Goal: Check status: Check status

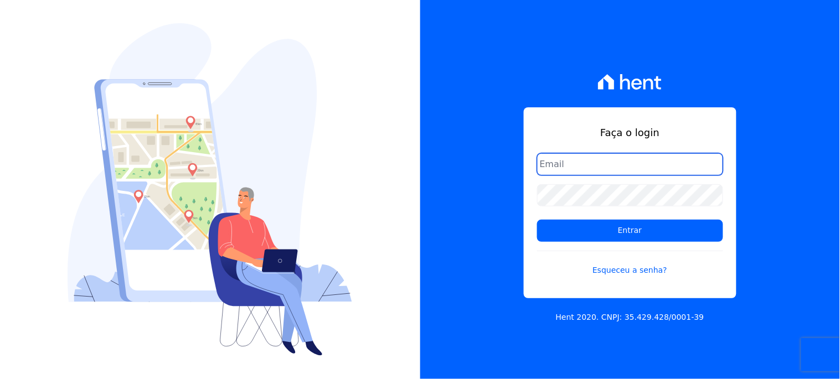
type input "[EMAIL_ADDRESS][DOMAIN_NAME]"
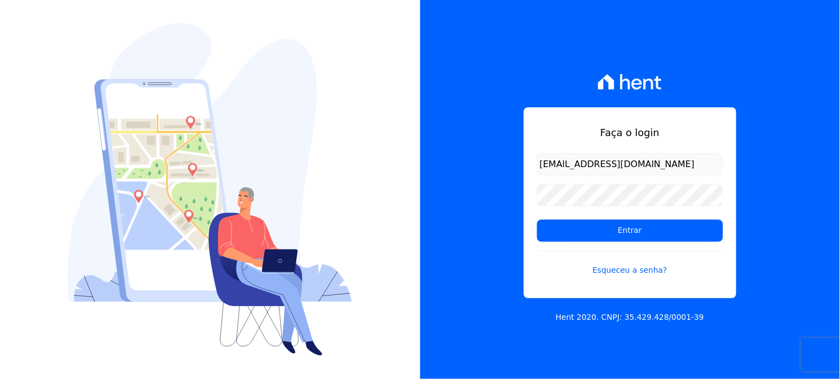
click at [561, 152] on div "Faça o login [EMAIL_ADDRESS][DOMAIN_NAME] Entrar Esqueceu a senha?" at bounding box center [630, 202] width 213 height 191
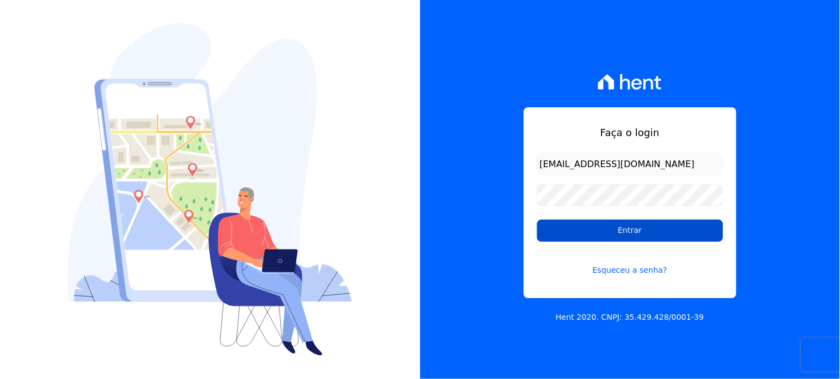
click at [579, 229] on input "Entrar" at bounding box center [630, 231] width 186 height 22
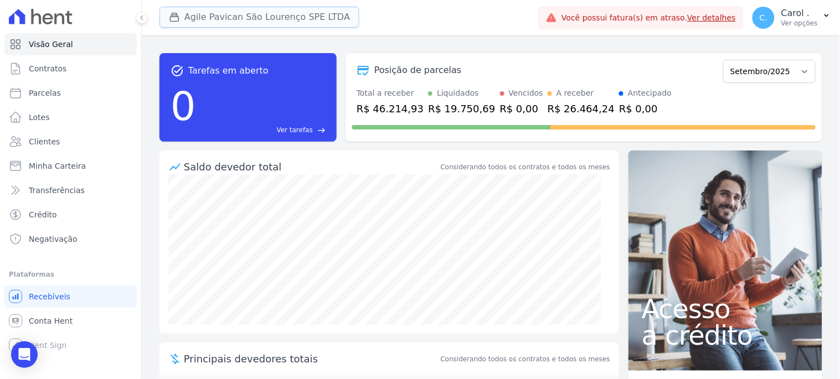
click at [280, 14] on button "Agile Pavican São Lourenço SPE LTDA" at bounding box center [259, 17] width 200 height 21
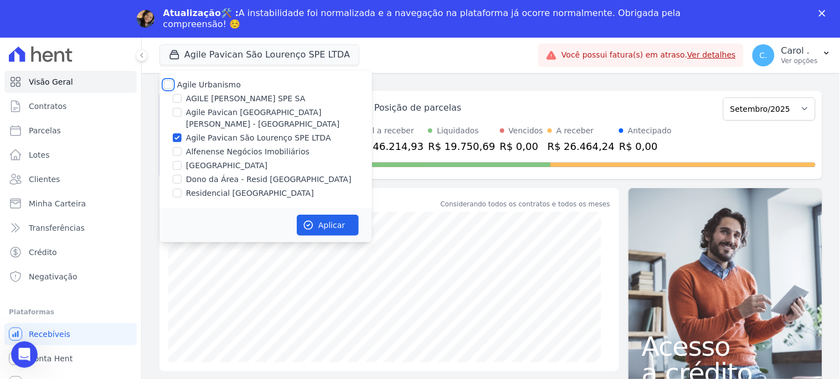
click at [169, 86] on input "Agile Urbanismo" at bounding box center [168, 84] width 9 height 9
checkbox input "true"
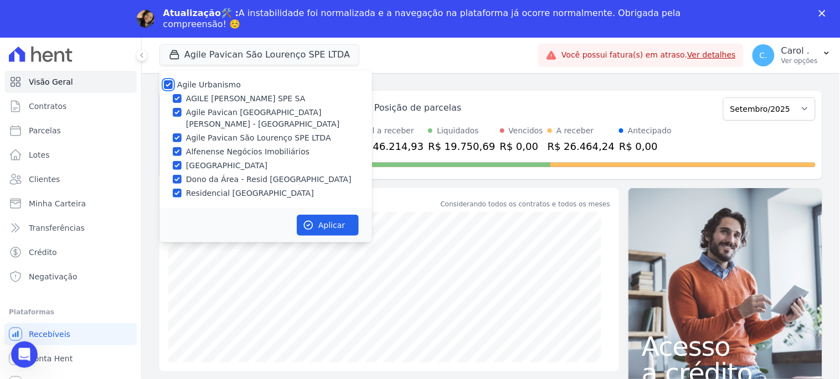
checkbox input "true"
click at [339, 223] on button "Aplicar" at bounding box center [328, 225] width 62 height 21
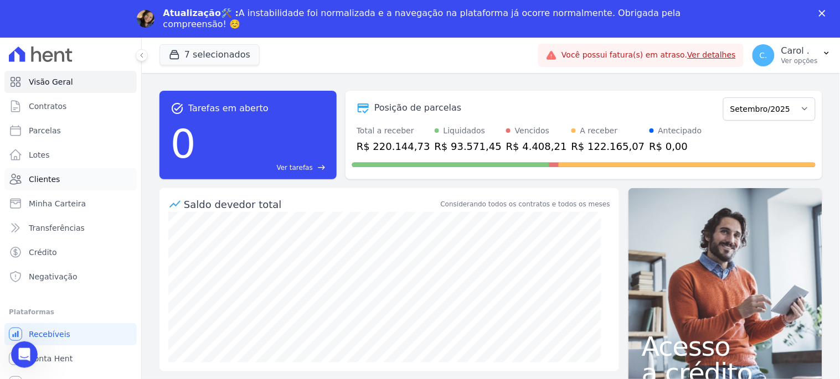
click at [44, 180] on span "Clientes" at bounding box center [44, 179] width 31 height 11
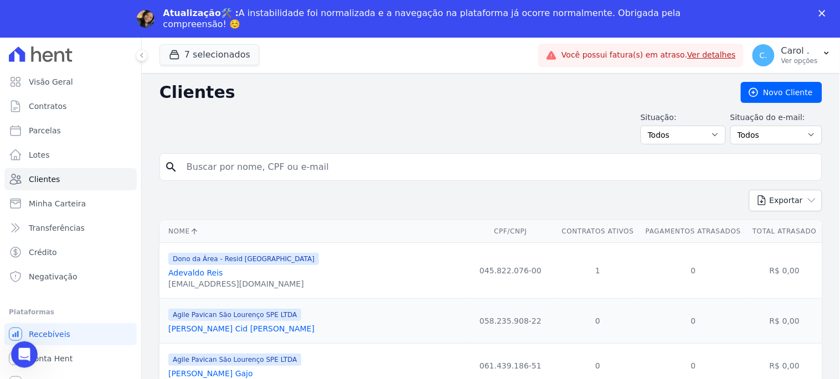
click at [282, 164] on input "search" at bounding box center [498, 167] width 637 height 22
type input "phillipe"
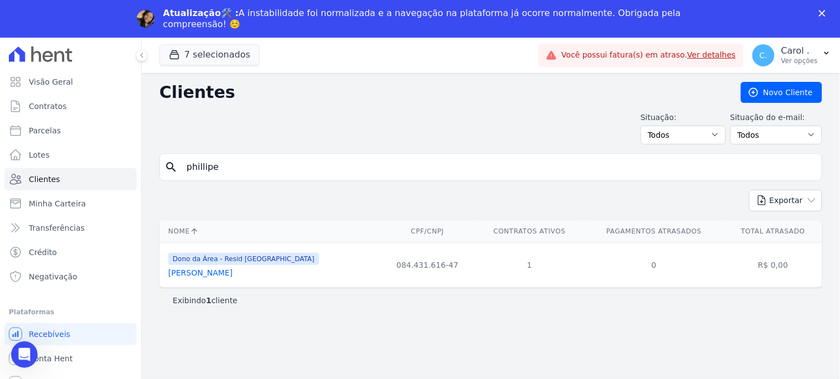
click at [208, 274] on link "Phillipe Vidal Da Silva" at bounding box center [200, 273] width 64 height 9
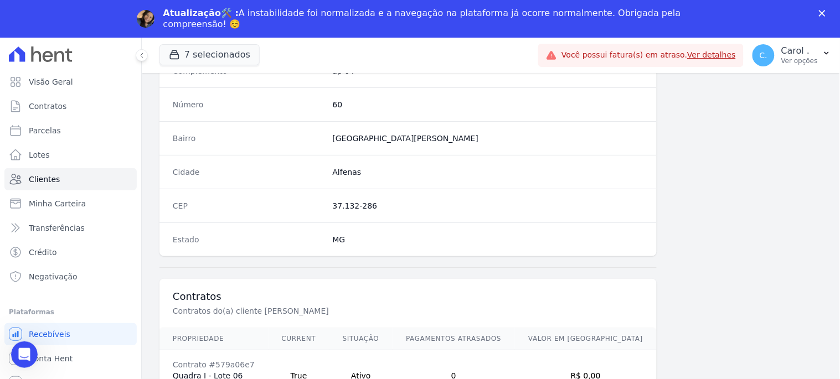
scroll to position [658, 0]
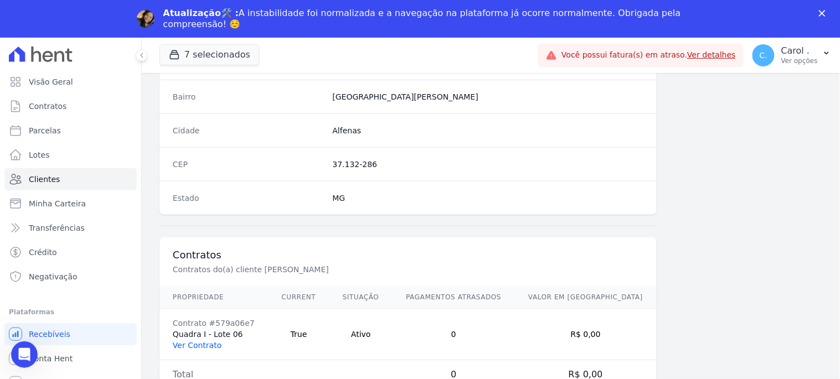
click at [200, 343] on link "Ver Contrato" at bounding box center [197, 345] width 49 height 9
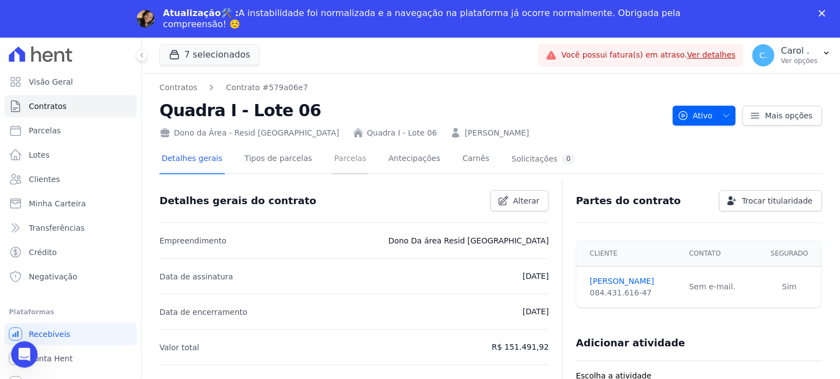
click at [342, 157] on link "Parcelas" at bounding box center [350, 159] width 37 height 29
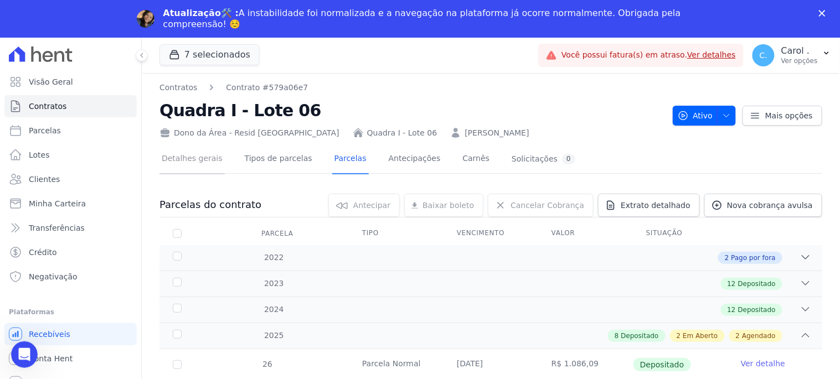
click at [174, 161] on link "Detalhes gerais" at bounding box center [191, 159] width 65 height 29
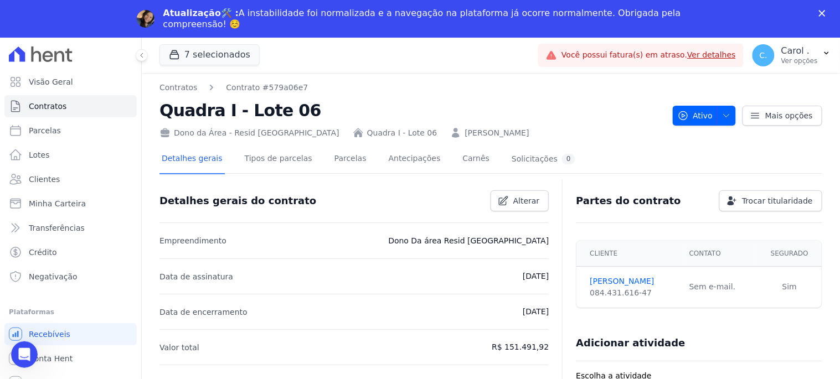
scroll to position [184, 0]
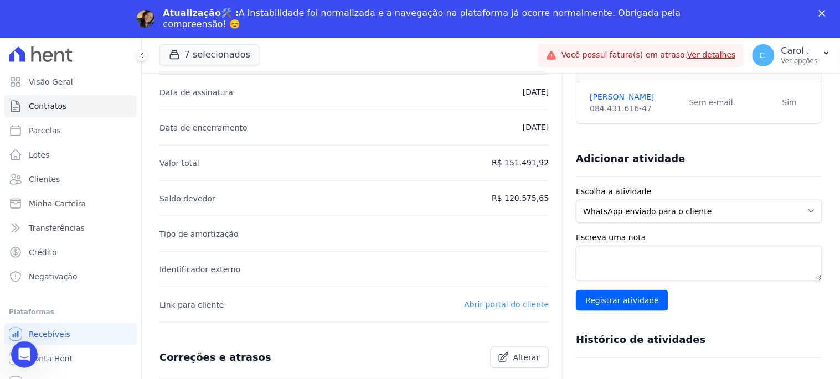
click at [524, 305] on link "Abrir portal do cliente" at bounding box center [507, 304] width 85 height 9
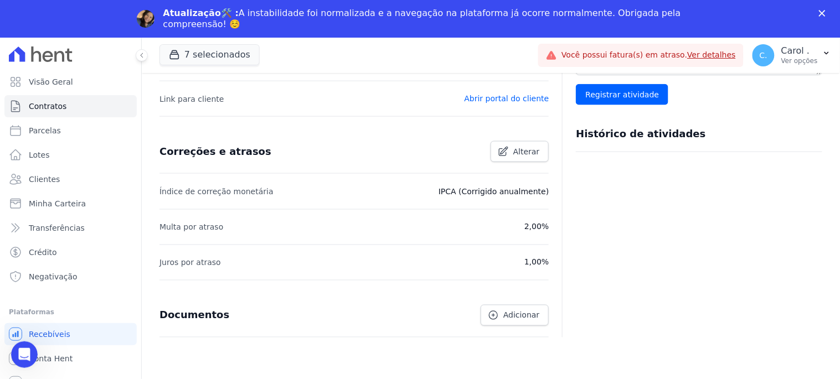
scroll to position [206, 0]
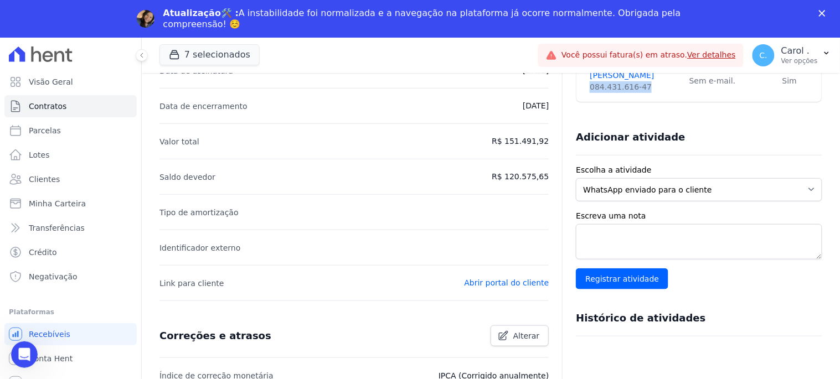
drag, startPoint x: 639, startPoint y: 86, endPoint x: 585, endPoint y: 91, distance: 55.1
click at [590, 91] on div "084.431.616-47" at bounding box center [633, 87] width 86 height 12
copy div "084.431.616-47"
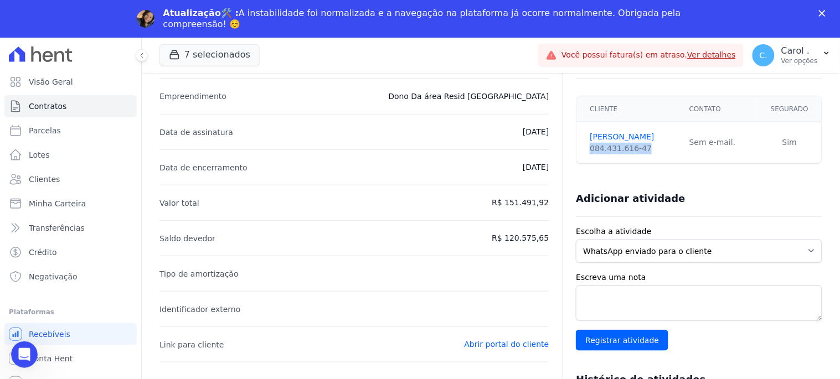
scroll to position [21, 0]
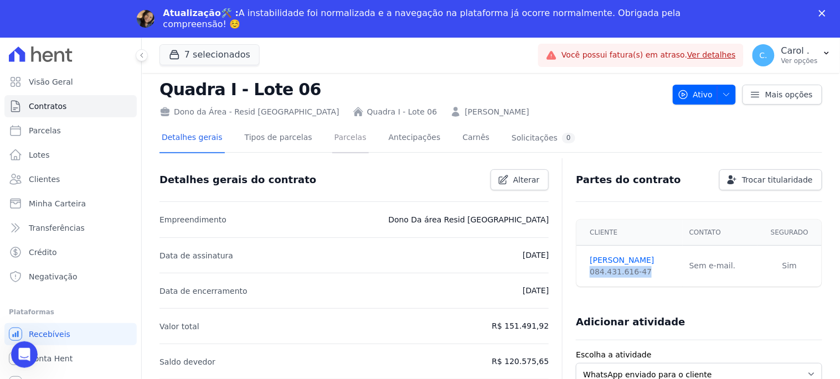
click at [344, 130] on link "Parcelas" at bounding box center [350, 138] width 37 height 29
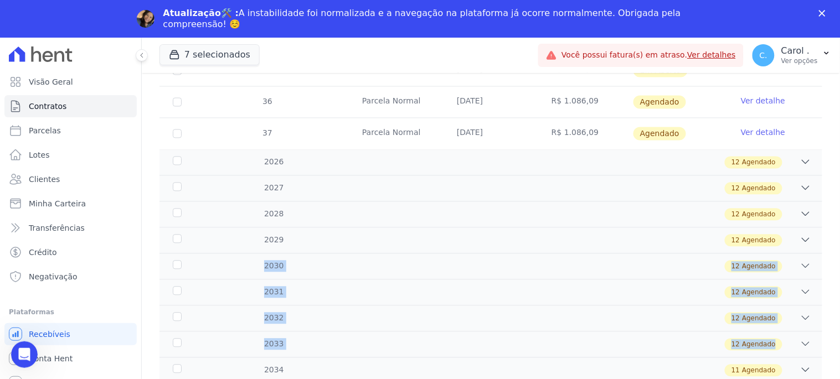
drag, startPoint x: 819, startPoint y: 339, endPoint x: 817, endPoint y: 242, distance: 96.4
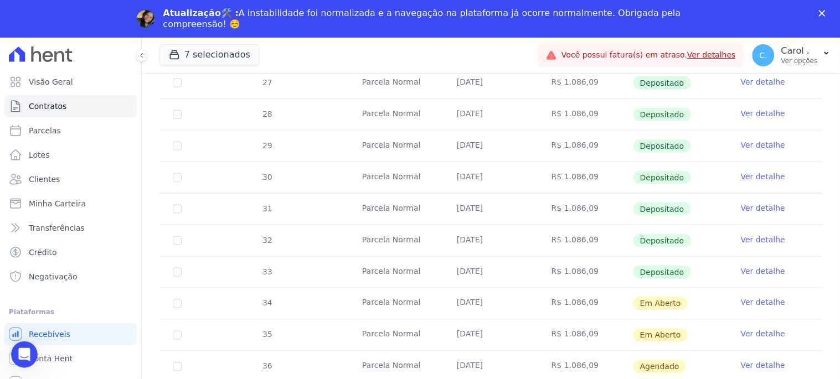
scroll to position [319, 0]
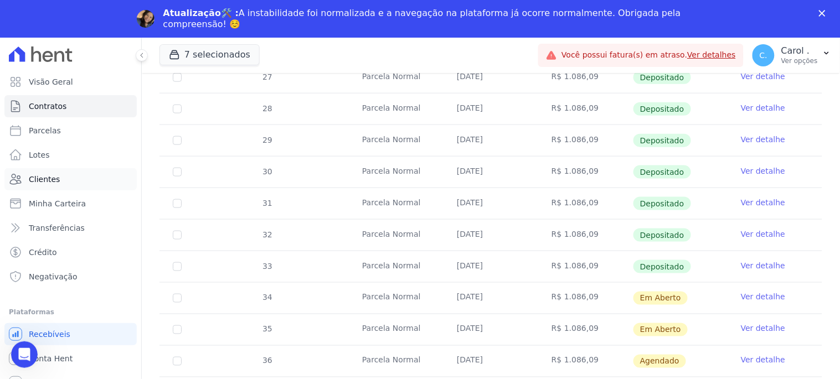
click at [48, 179] on span "Clientes" at bounding box center [44, 179] width 31 height 11
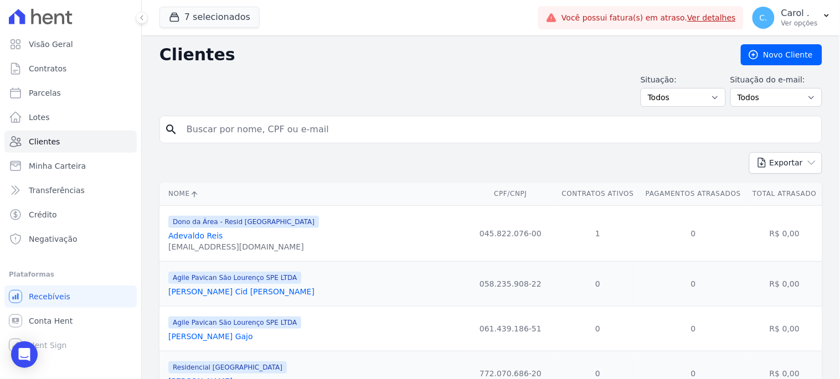
click at [288, 135] on input "search" at bounding box center [498, 129] width 637 height 22
type input "nery"
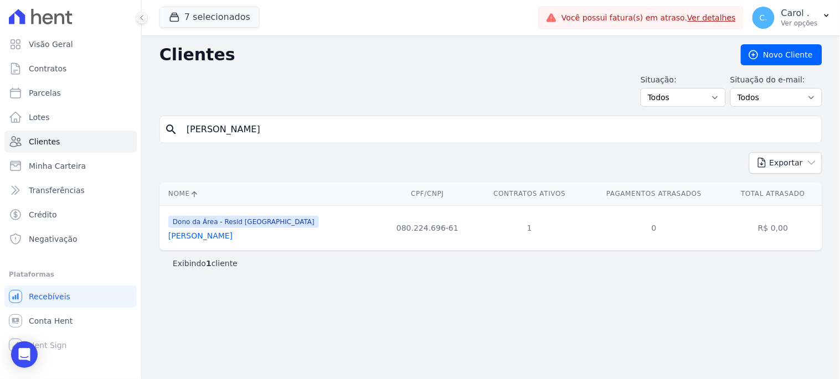
click at [229, 236] on link "Phillippe Estevam Nery" at bounding box center [200, 235] width 64 height 9
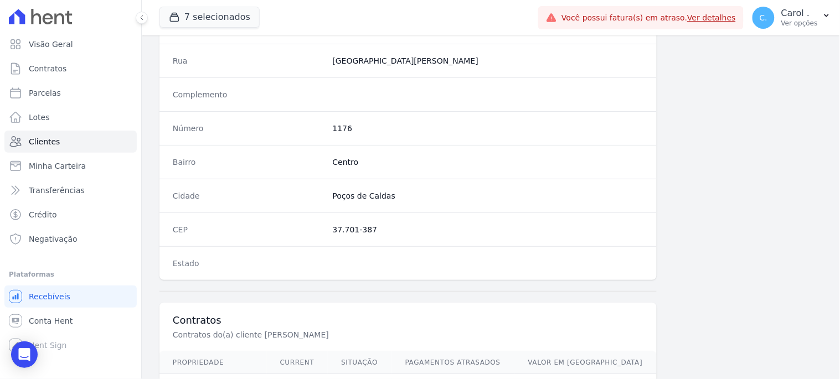
scroll to position [658, 0]
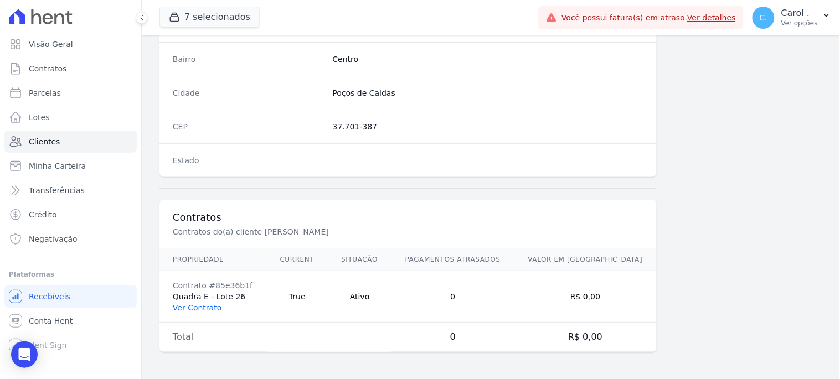
click at [194, 303] on link "Ver Contrato" at bounding box center [197, 307] width 49 height 9
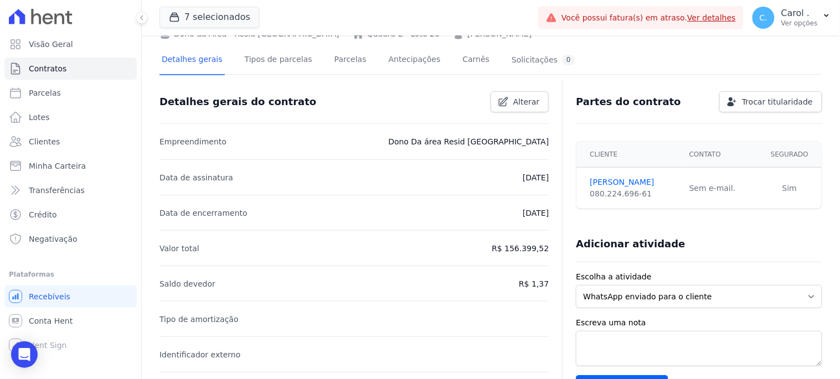
scroll to position [184, 0]
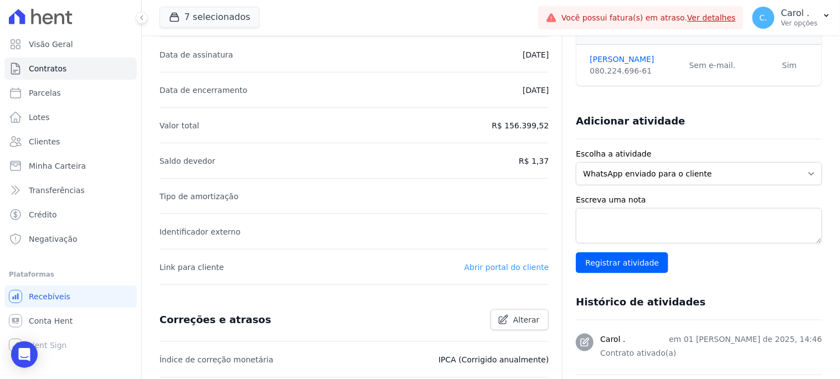
click at [496, 267] on link "Abrir portal do cliente" at bounding box center [507, 267] width 85 height 9
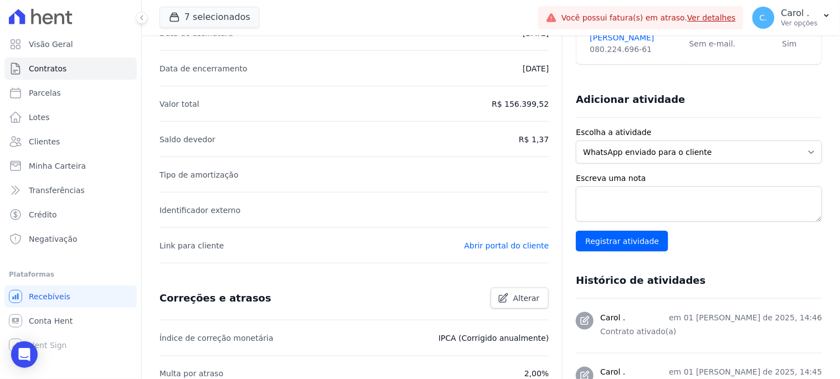
scroll to position [21, 0]
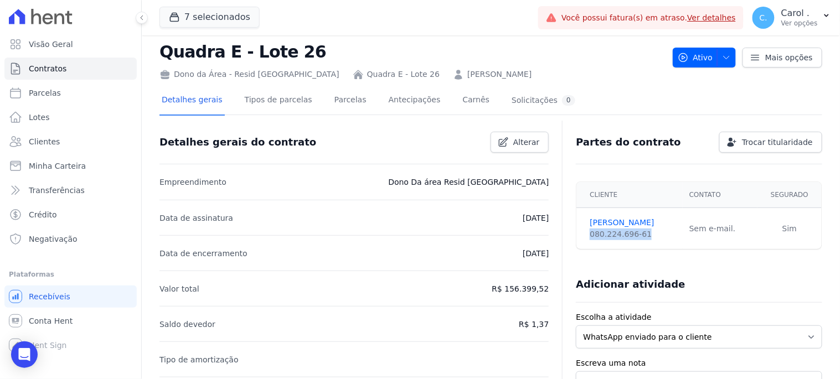
drag, startPoint x: 638, startPoint y: 233, endPoint x: 584, endPoint y: 237, distance: 54.9
click at [584, 237] on td "Phillippe Nery 080.224.696-61" at bounding box center [629, 229] width 106 height 42
copy div "080.224.696-61"
click at [336, 102] on link "Parcelas" at bounding box center [350, 100] width 37 height 29
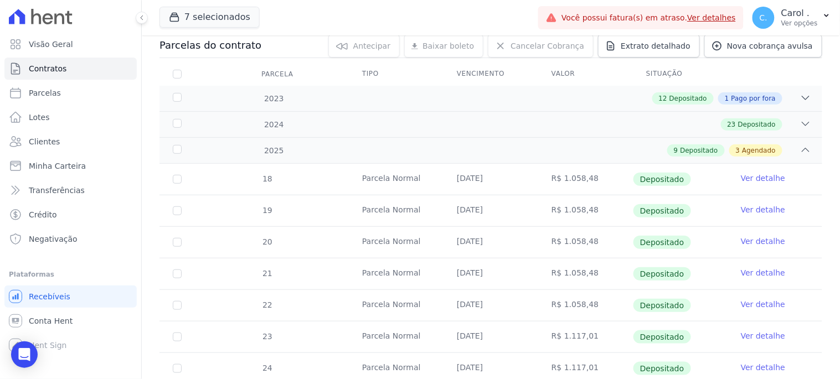
scroll to position [60, 0]
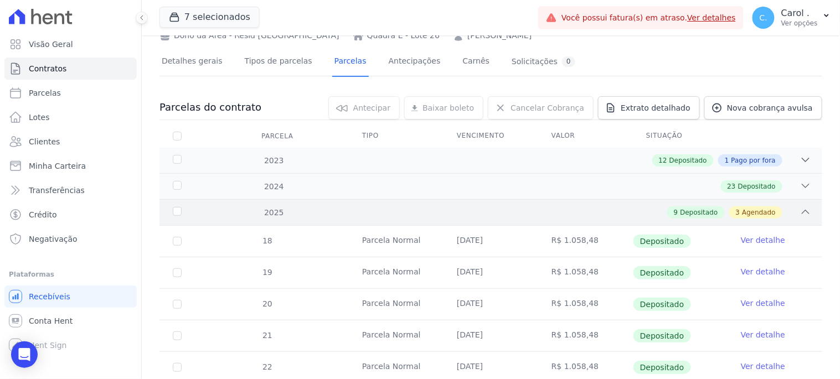
click at [800, 209] on icon at bounding box center [805, 212] width 11 height 11
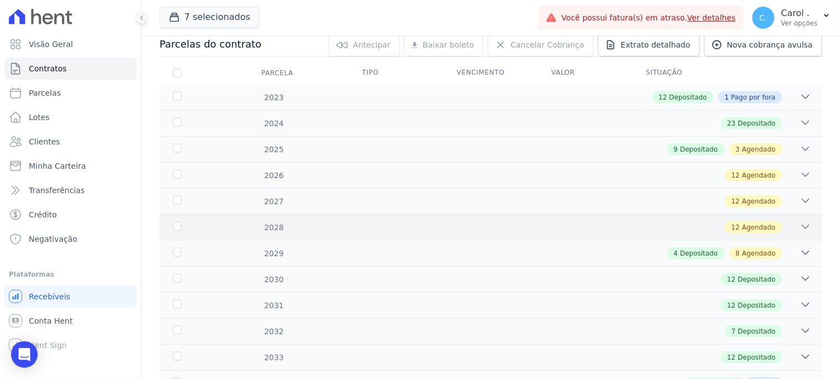
scroll to position [173, 0]
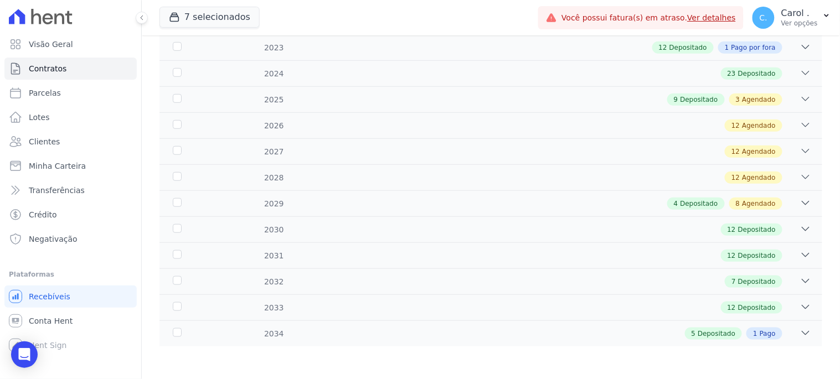
click at [192, 379] on div "Contratos Contrato #85e36b1f Quadra E - Lote 26 Dono da Área - Resid Jardim Dum…" at bounding box center [491, 121] width 698 height 517
click at [800, 95] on icon at bounding box center [805, 99] width 11 height 11
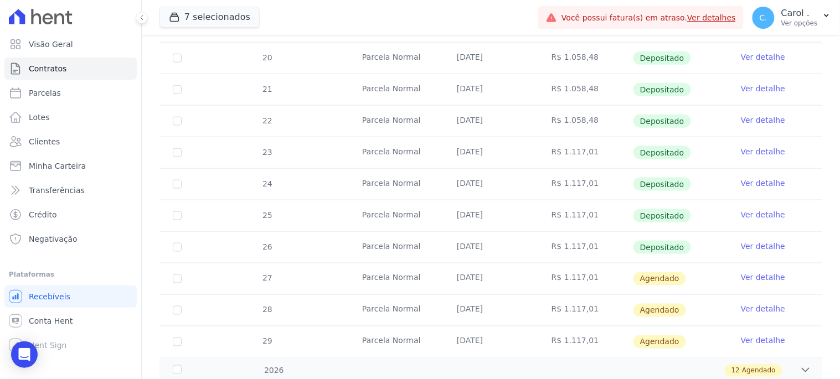
scroll to position [122, 0]
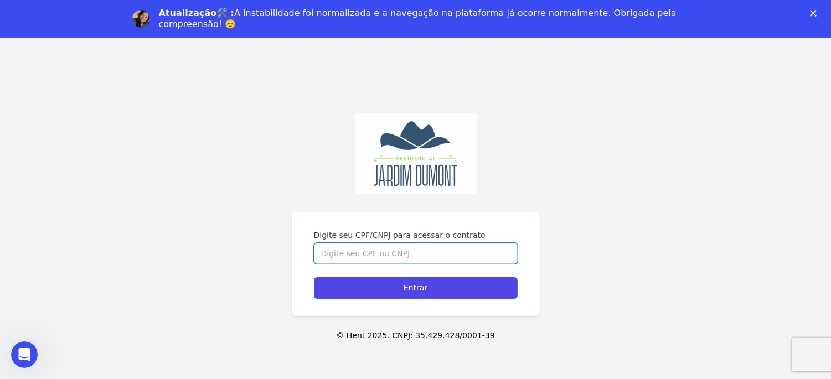
click at [382, 250] on input "Digite seu CPF/CNPJ para acessar o contrato" at bounding box center [416, 253] width 204 height 21
paste input "084.431.616-47"
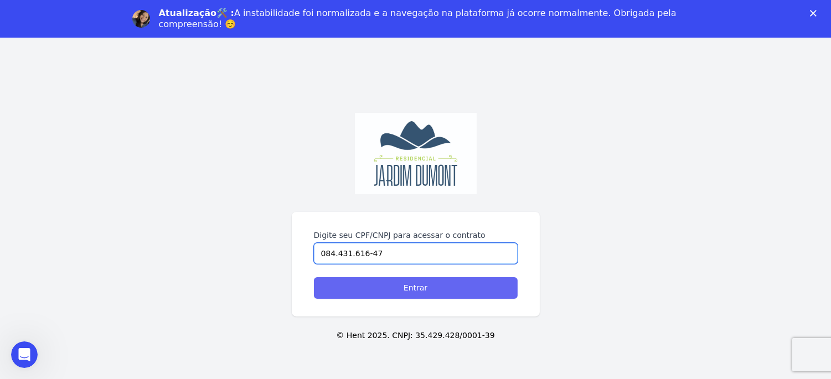
type input "084.431.616-47"
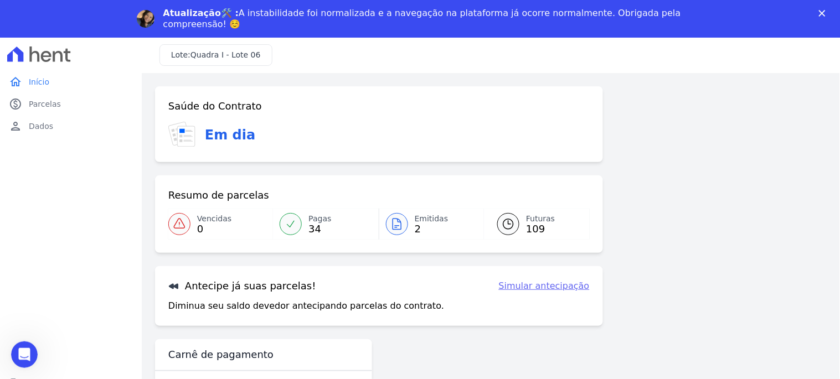
click at [301, 220] on link "Pagas 34" at bounding box center [325, 224] width 105 height 31
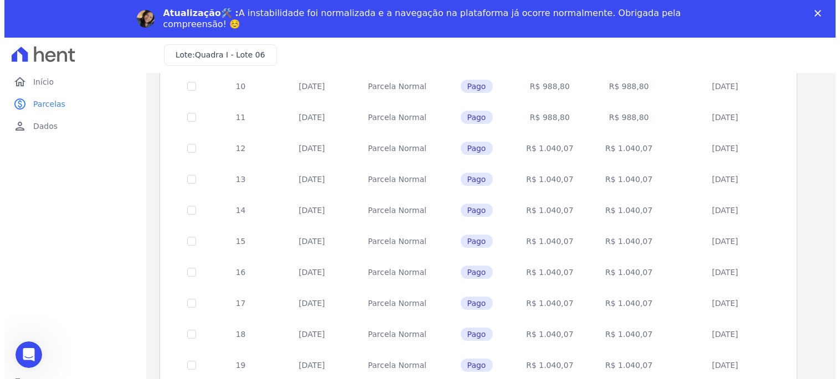
scroll to position [455, 0]
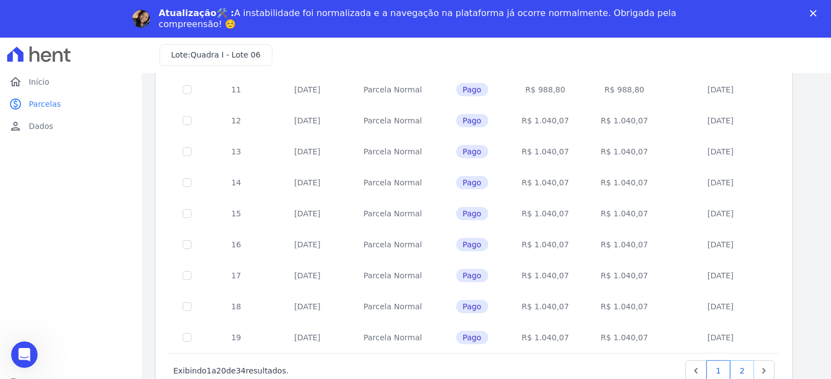
click at [748, 374] on link "2" at bounding box center [742, 370] width 24 height 21
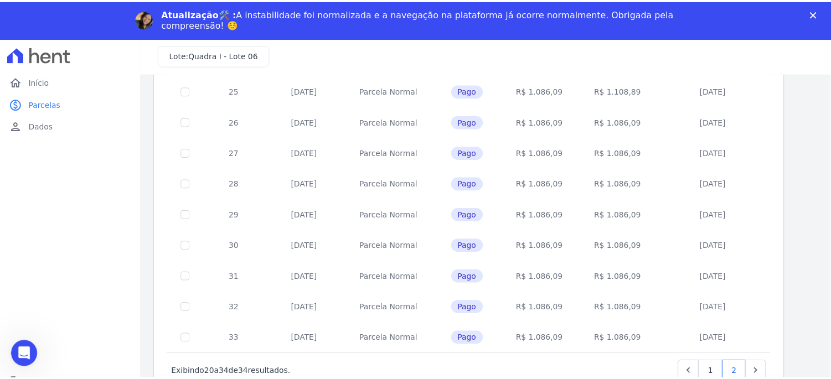
scroll to position [269, 0]
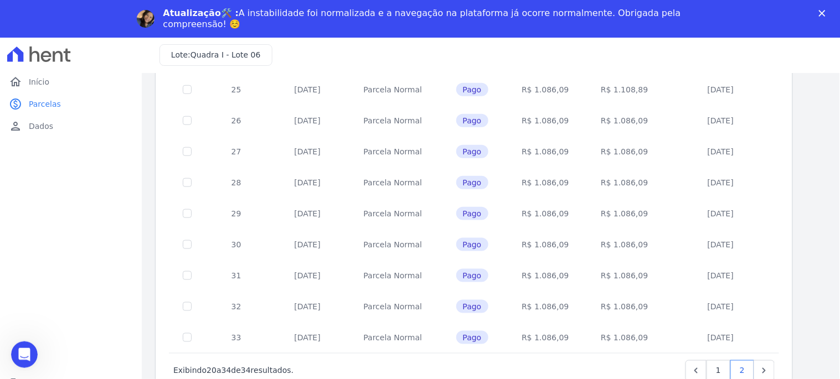
click at [823, 14] on polygon "Fechar" at bounding box center [822, 13] width 7 height 7
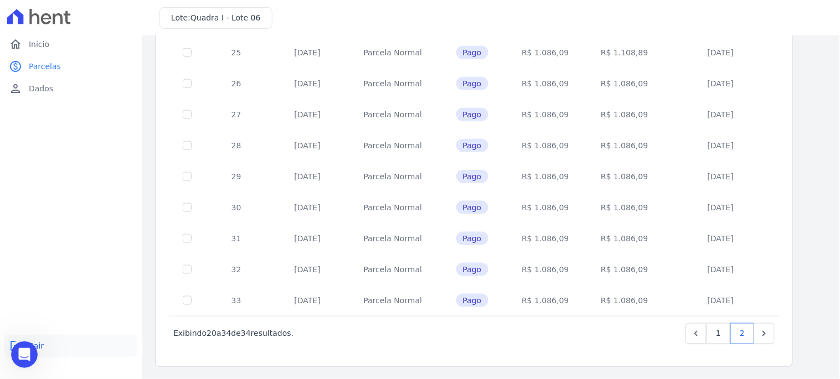
click at [43, 348] on link "logout Sair" at bounding box center [70, 346] width 133 height 22
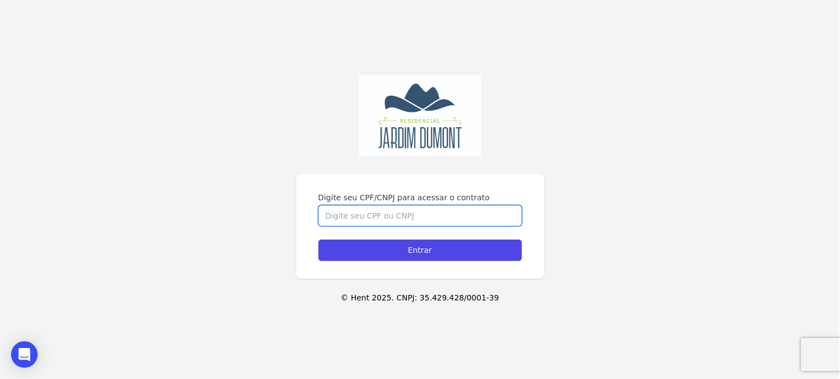
click at [469, 218] on input "Digite seu CPF/CNPJ para acessar o contrato" at bounding box center [420, 215] width 204 height 21
click at [463, 212] on input "Digite seu CPF/CNPJ para acessar o contrato" at bounding box center [420, 215] width 204 height 21
paste input "080.224.696-61"
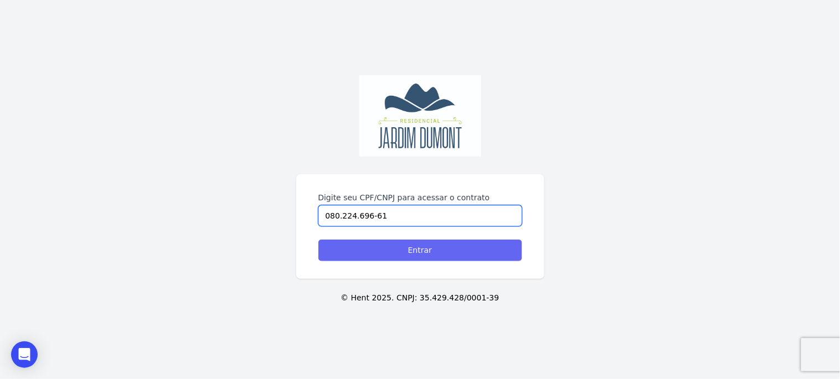
type input "080.224.696-61"
click at [350, 254] on input "Entrar" at bounding box center [420, 251] width 204 height 22
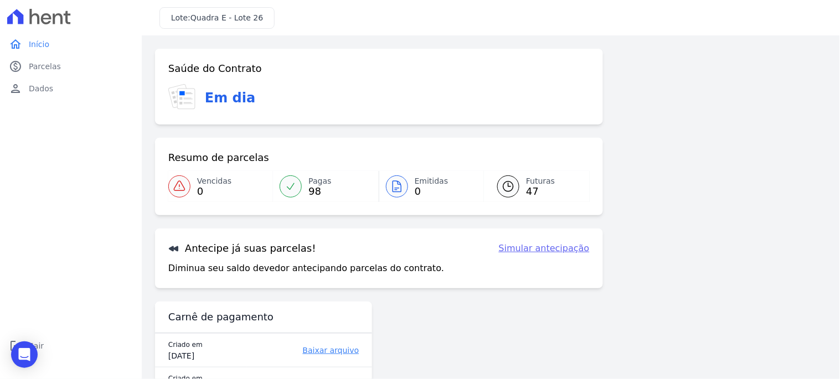
click at [303, 180] on link "Pagas 98" at bounding box center [325, 186] width 105 height 31
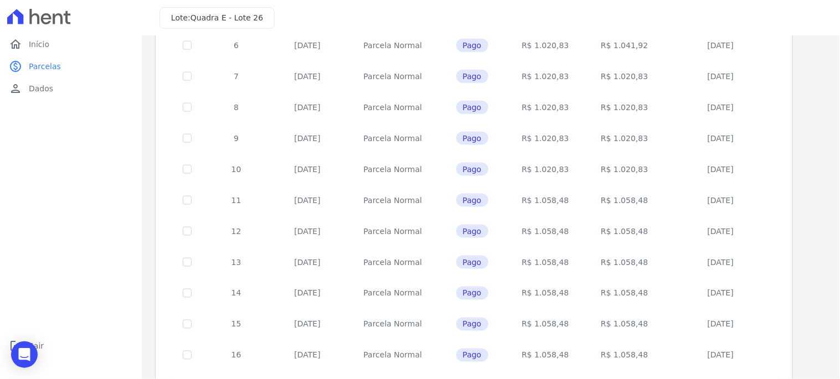
scroll to position [430, 0]
click at [667, 363] on link "2" at bounding box center [671, 358] width 24 height 21
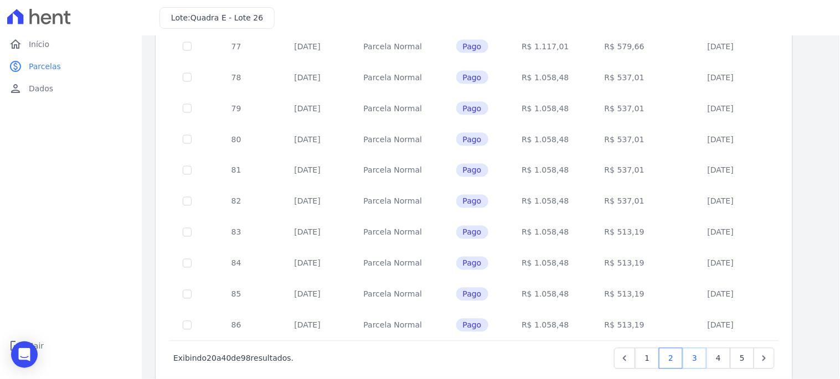
click at [693, 354] on link "3" at bounding box center [695, 358] width 24 height 21
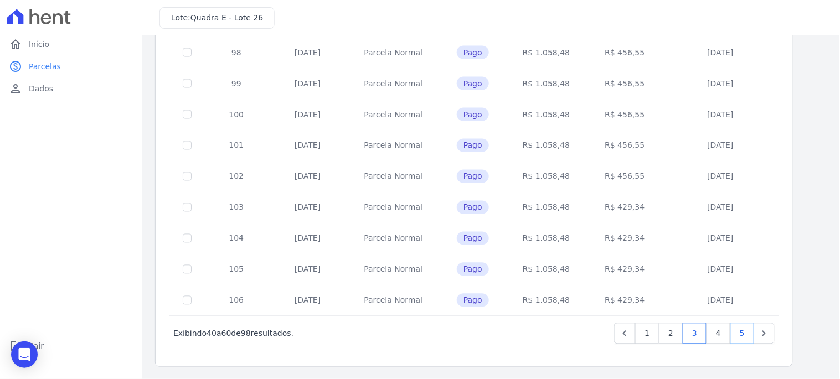
click at [745, 331] on link "5" at bounding box center [742, 333] width 24 height 21
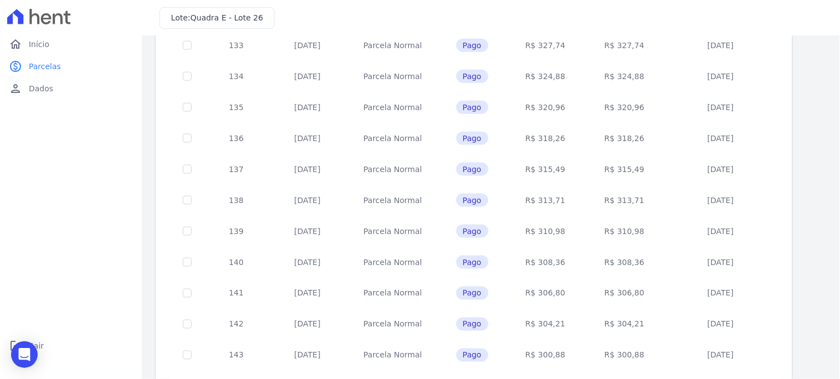
scroll to position [393, 0]
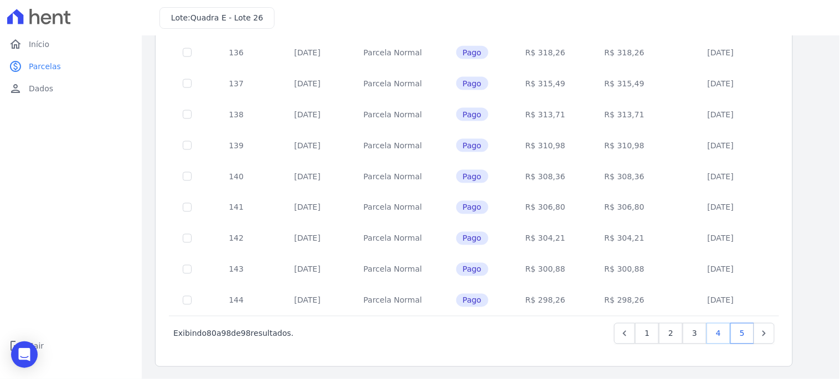
click at [714, 327] on link "4" at bounding box center [718, 333] width 24 height 21
click at [37, 42] on span "Início" at bounding box center [39, 44] width 20 height 11
